Goal: Task Accomplishment & Management: Use online tool/utility

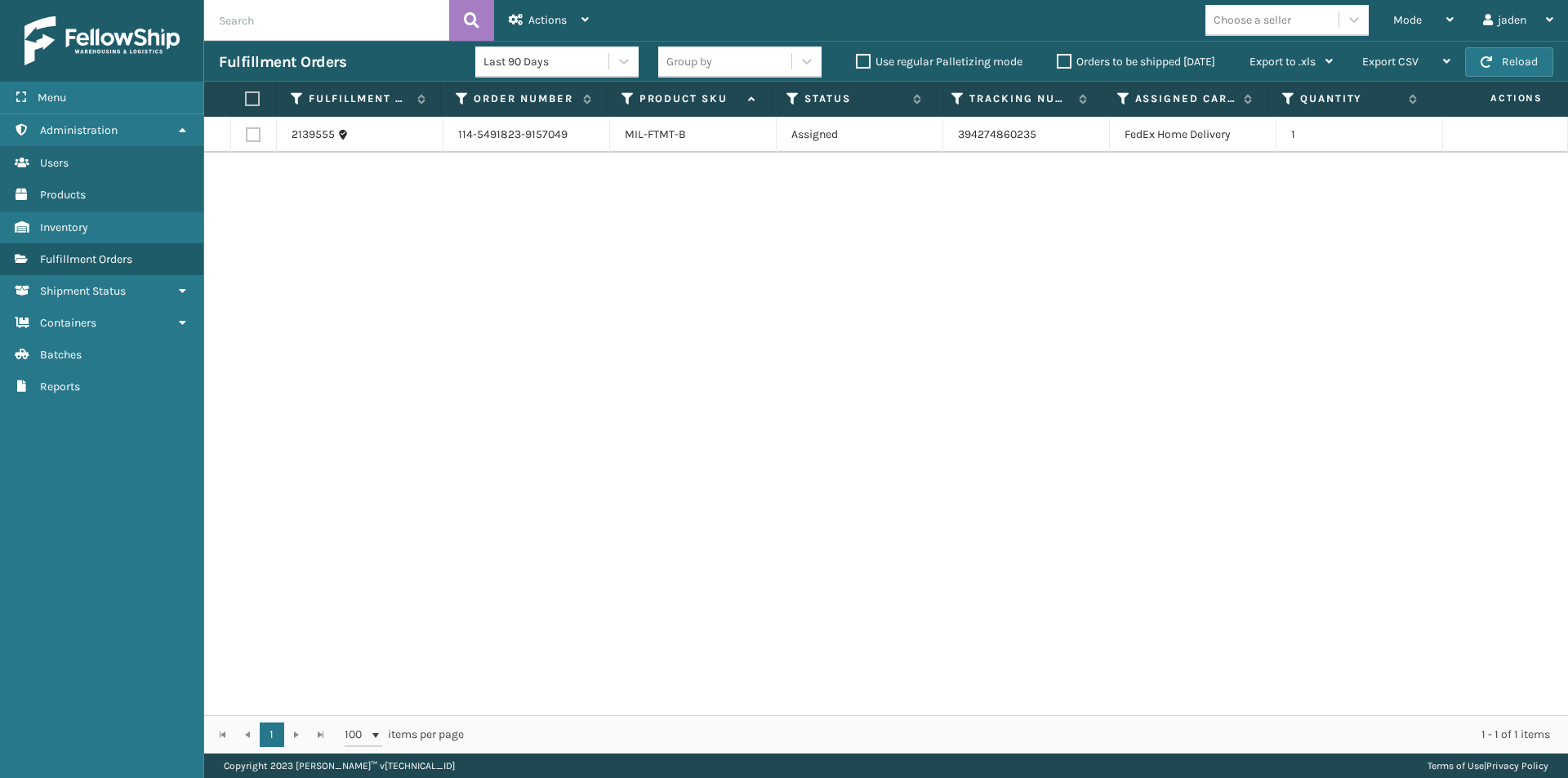
click at [1501, 68] on button "Reload" at bounding box center [1508, 61] width 88 height 29
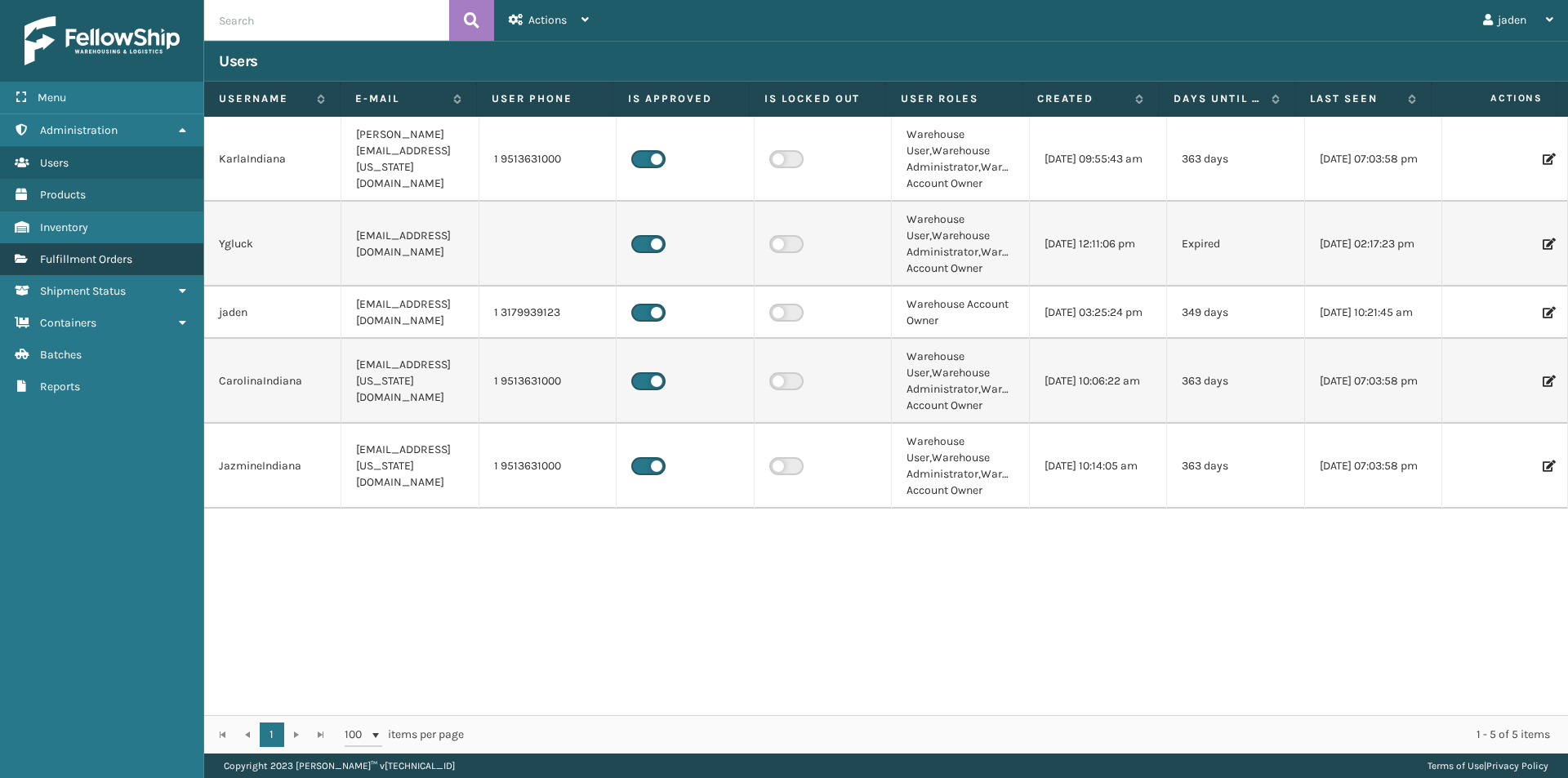
click at [84, 261] on span "Fulfillment Orders" at bounding box center [86, 259] width 92 height 14
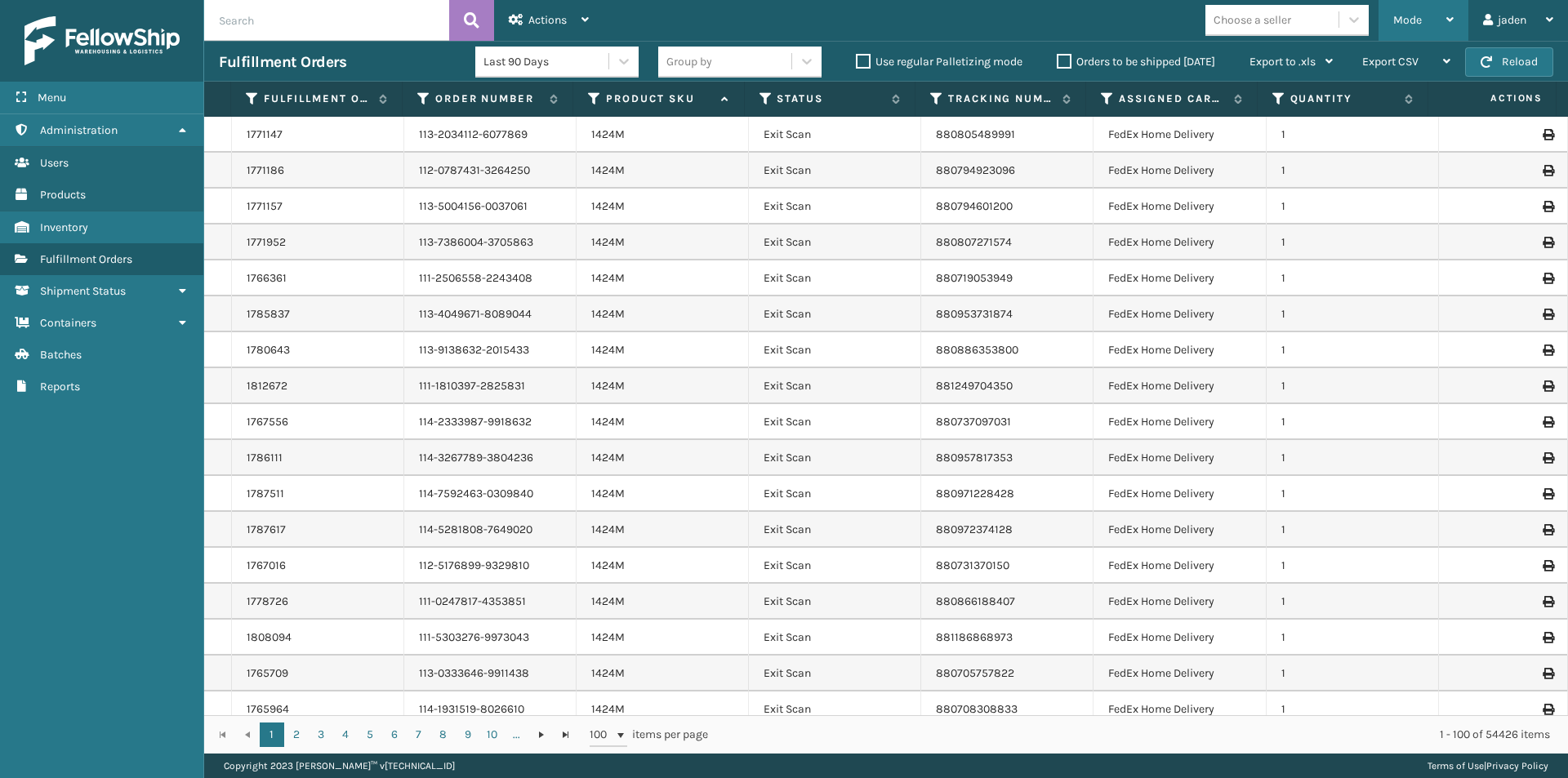
click at [1421, 24] on div "Mode" at bounding box center [1423, 20] width 61 height 41
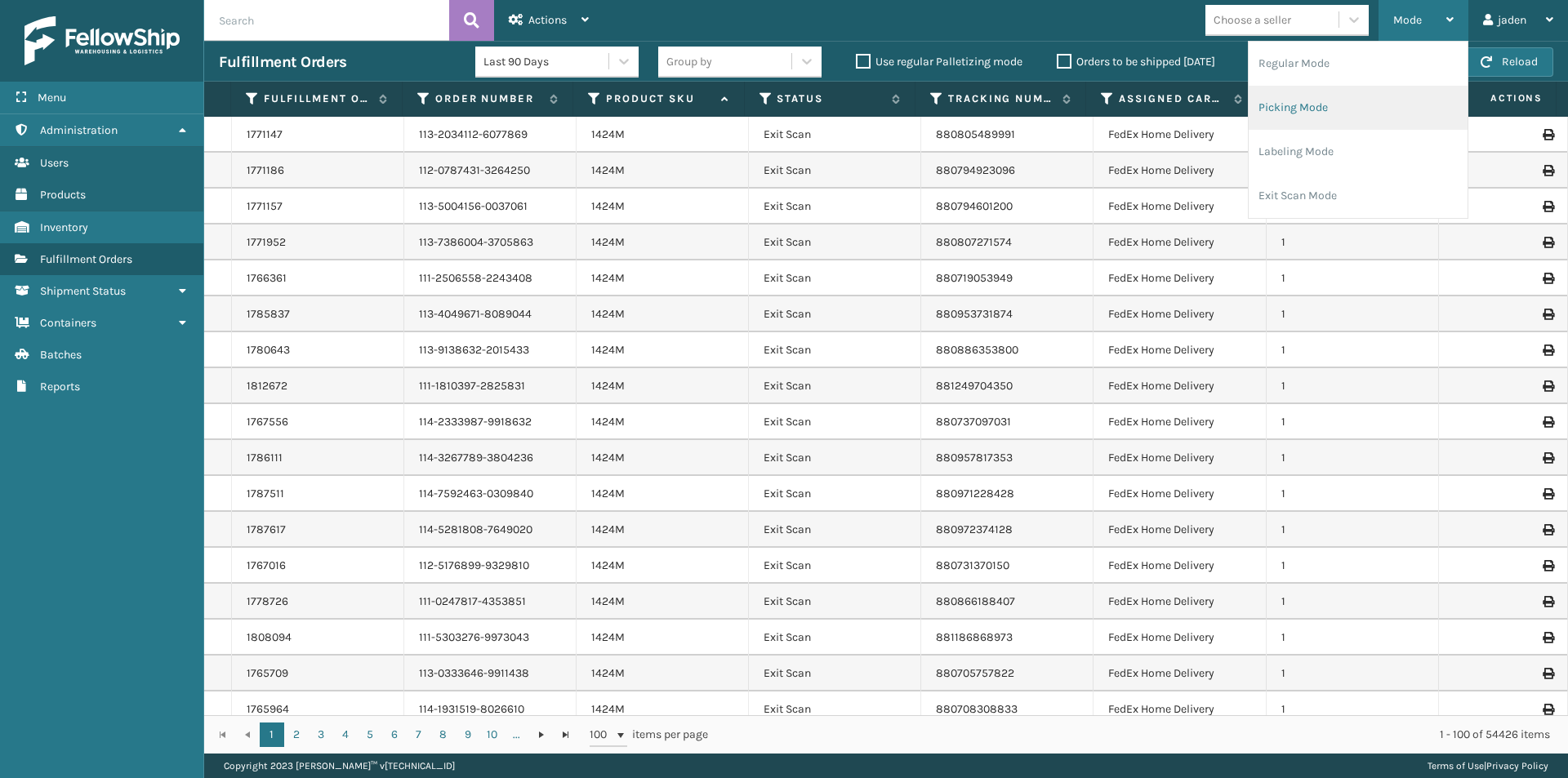
click at [1377, 101] on li "Picking Mode" at bounding box center [1358, 108] width 219 height 44
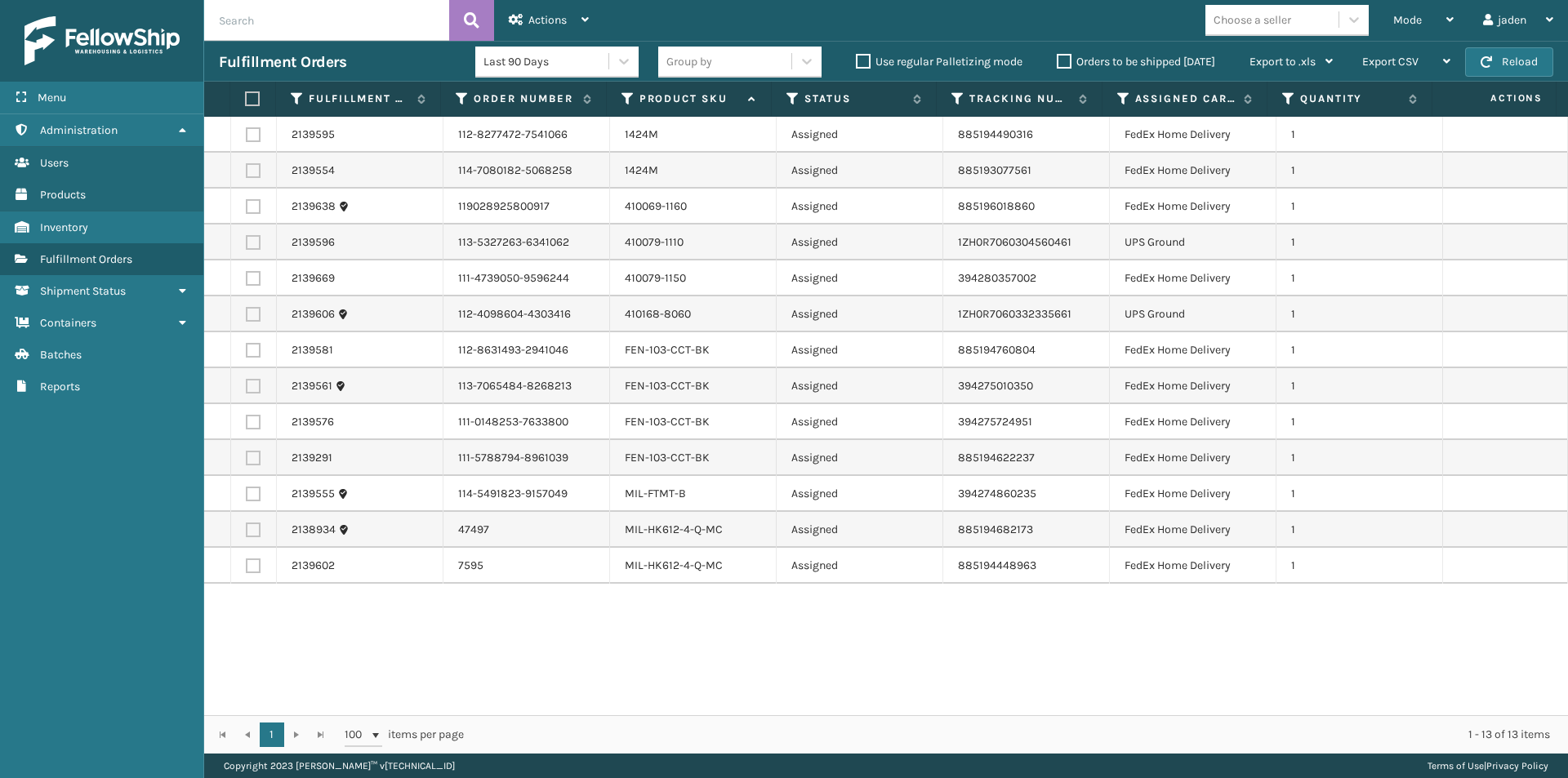
drag, startPoint x: 890, startPoint y: 642, endPoint x: 649, endPoint y: 661, distance: 241.7
click at [649, 661] on div "2139595 112-8277472-7541066 1424M Assigned 885194490316 FedEx Home Delivery 1 2…" at bounding box center [886, 416] width 1364 height 598
click at [1502, 53] on button "Reload" at bounding box center [1508, 61] width 88 height 29
click at [1513, 61] on button "Reload" at bounding box center [1508, 61] width 88 height 29
